Goal: Register for event/course

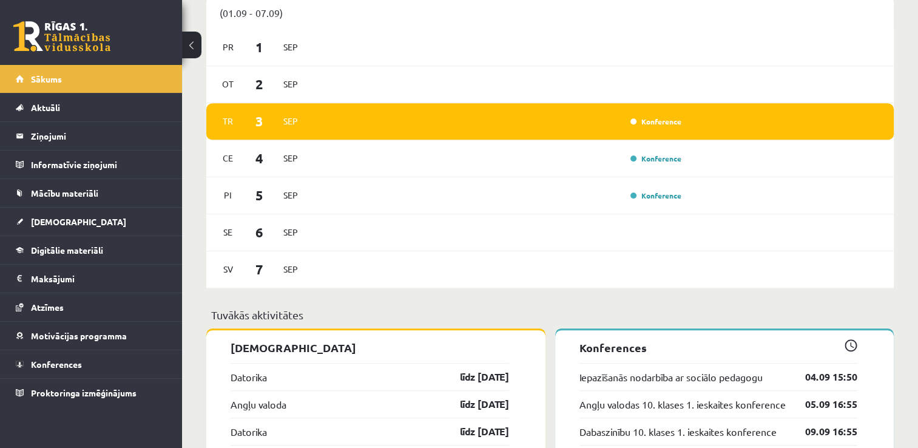
scroll to position [672, 0]
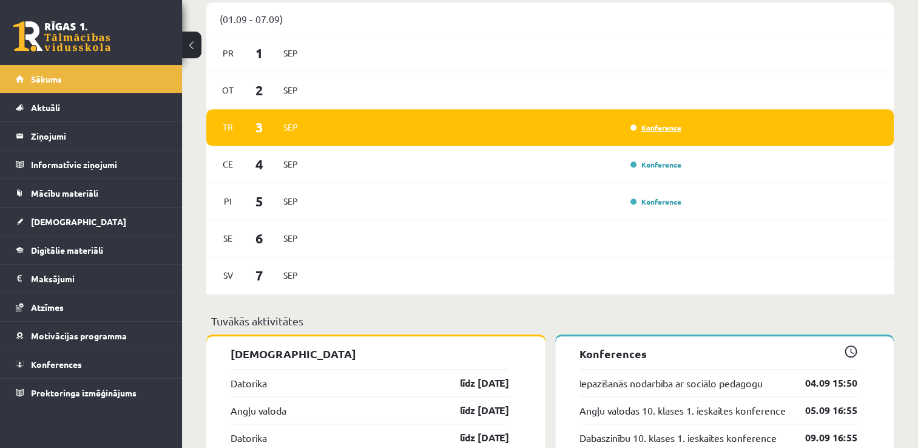
click at [660, 129] on link "Konference" at bounding box center [655, 128] width 51 height 10
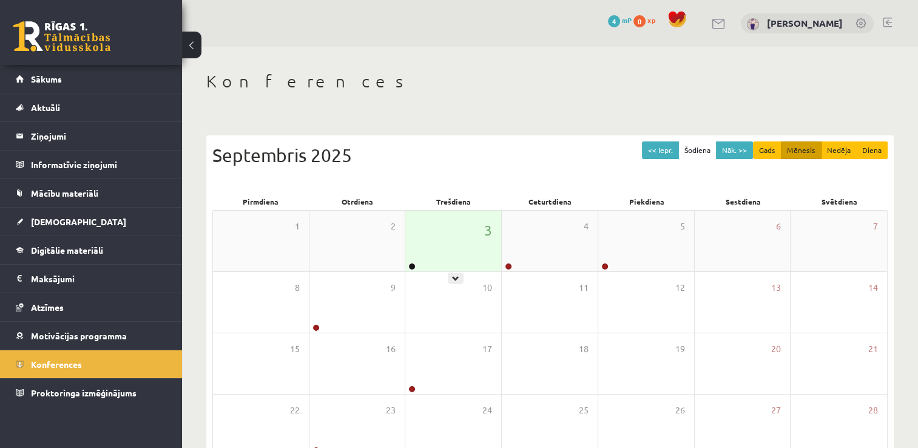
click at [465, 257] on div "3" at bounding box center [453, 241] width 96 height 61
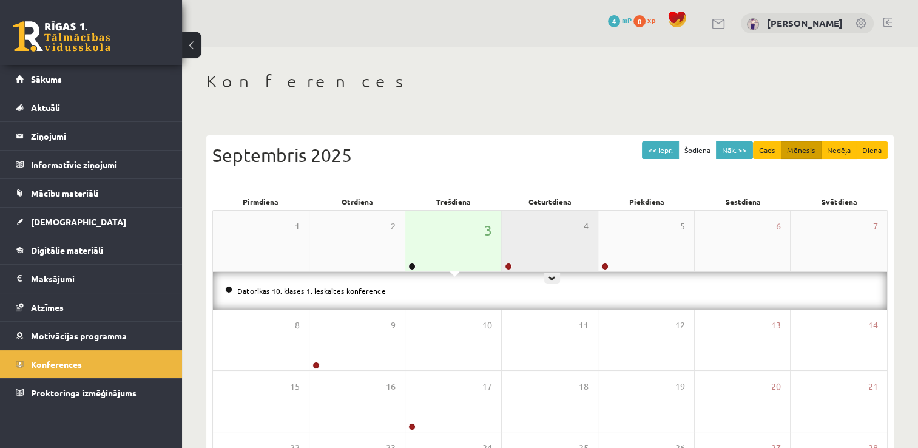
click at [527, 241] on div "4" at bounding box center [550, 241] width 96 height 61
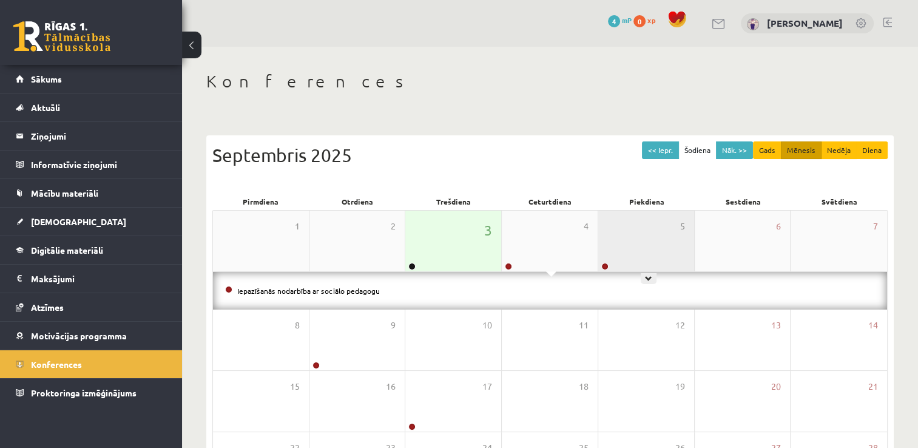
click at [608, 254] on div "5" at bounding box center [646, 241] width 96 height 61
